Goal: Transaction & Acquisition: Book appointment/travel/reservation

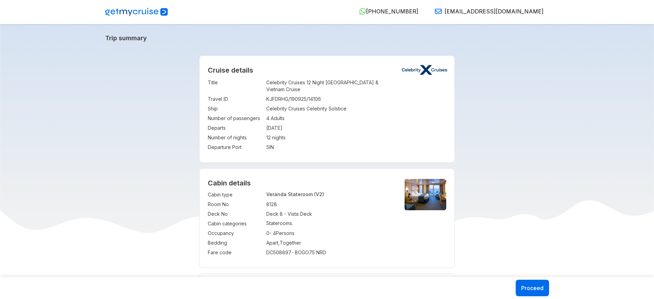
select select "*"
drag, startPoint x: 304, startPoint y: 174, endPoint x: 170, endPoint y: 203, distance: 137.2
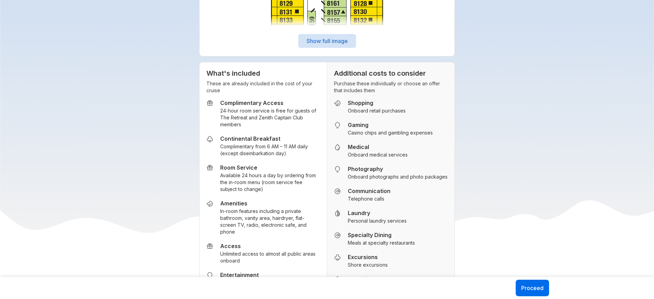
scroll to position [1118, 0]
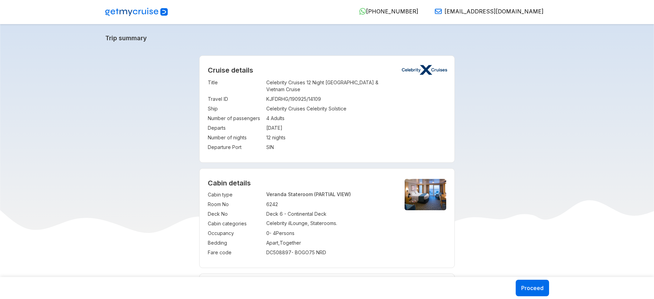
select select "*"
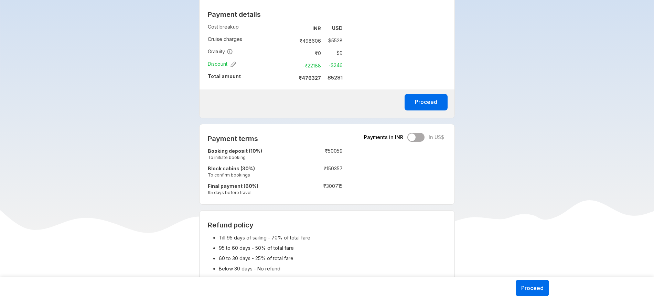
scroll to position [516, 0]
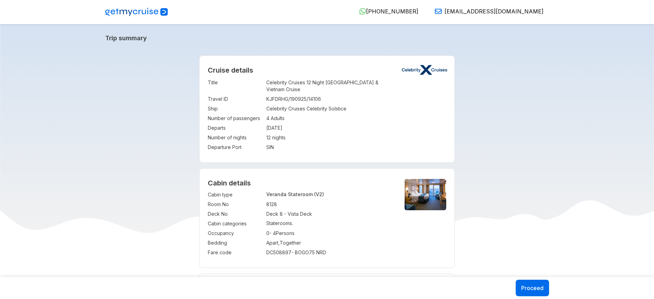
select select "*"
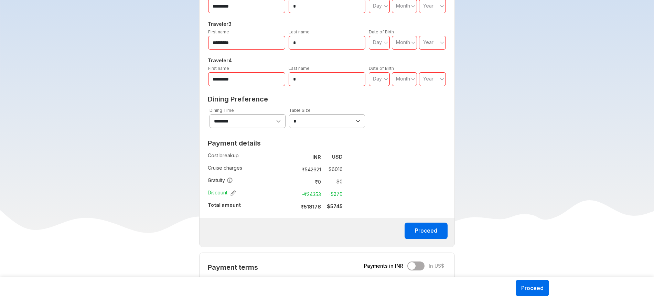
scroll to position [387, 0]
